Goal: Information Seeking & Learning: Learn about a topic

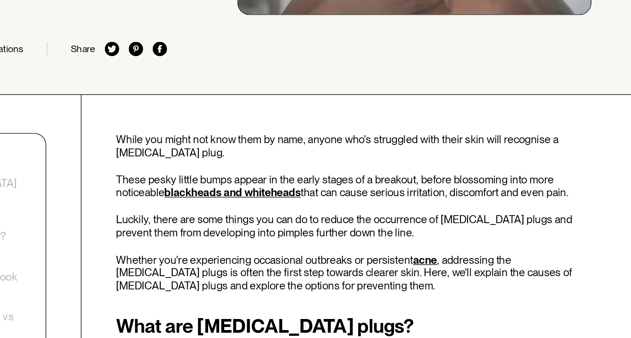
scroll to position [205, 0]
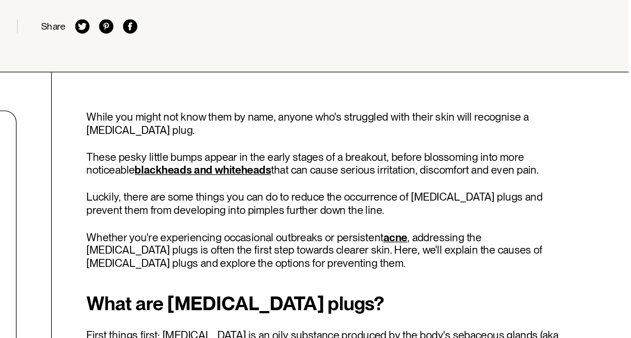
click at [356, 174] on link "blackheads and whiteheads" at bounding box center [315, 178] width 101 height 9
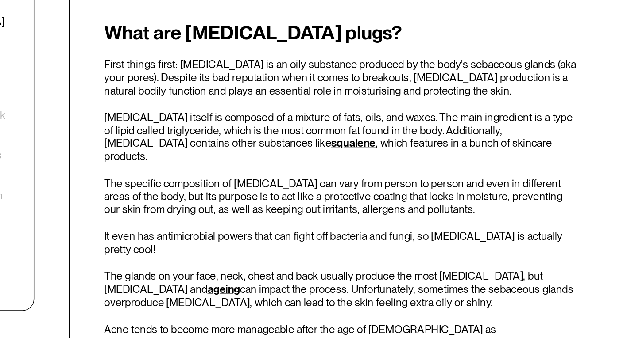
scroll to position [373, 0]
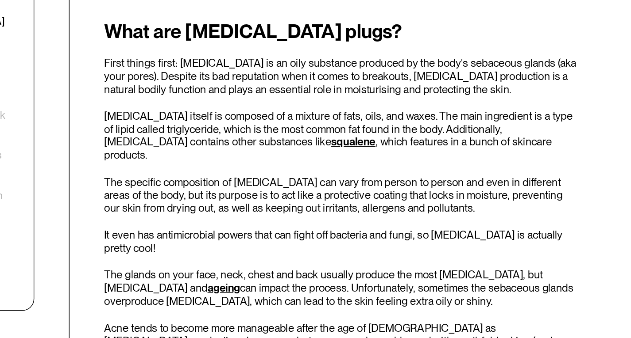
click at [390, 239] on div "What are [MEDICAL_DATA] plugs? First things first: [MEDICAL_DATA] is an oily su…" at bounding box center [405, 268] width 352 height 330
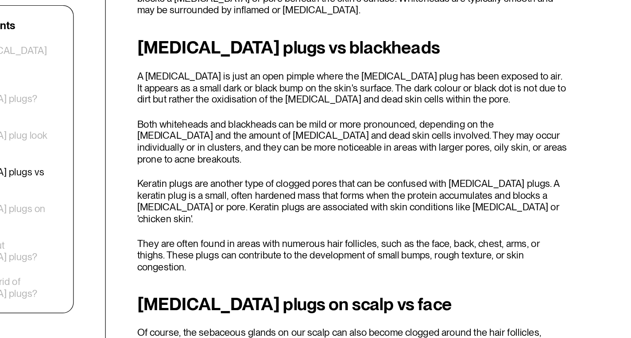
scroll to position [1073, 0]
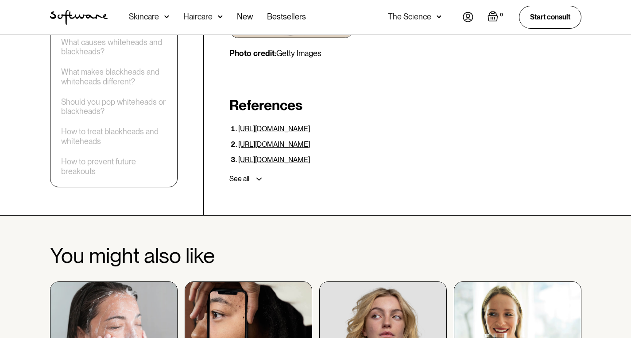
scroll to position [2171, 0]
